Goal: Task Accomplishment & Management: Manage account settings

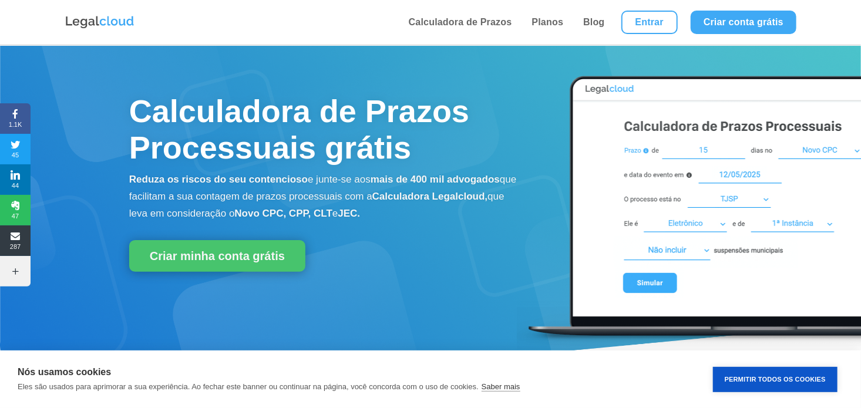
click at [792, 375] on button "Permitir Todos os Cookies" at bounding box center [775, 379] width 124 height 25
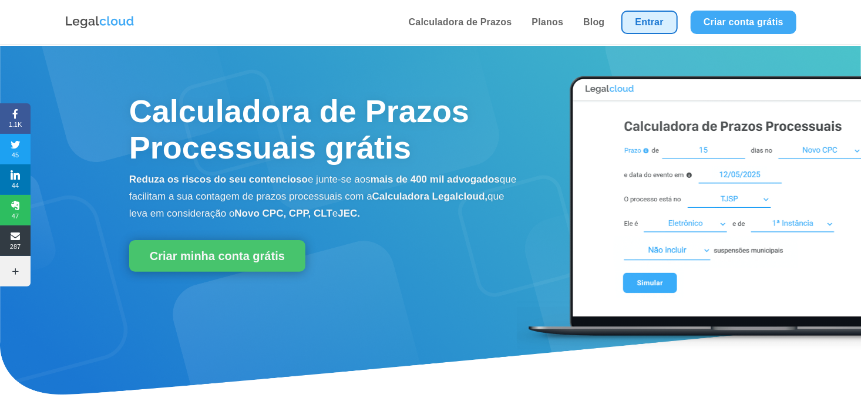
click at [653, 22] on link "Entrar" at bounding box center [649, 22] width 56 height 23
click at [642, 26] on link "Entrar" at bounding box center [649, 22] width 56 height 23
